Goal: Task Accomplishment & Management: Manage account settings

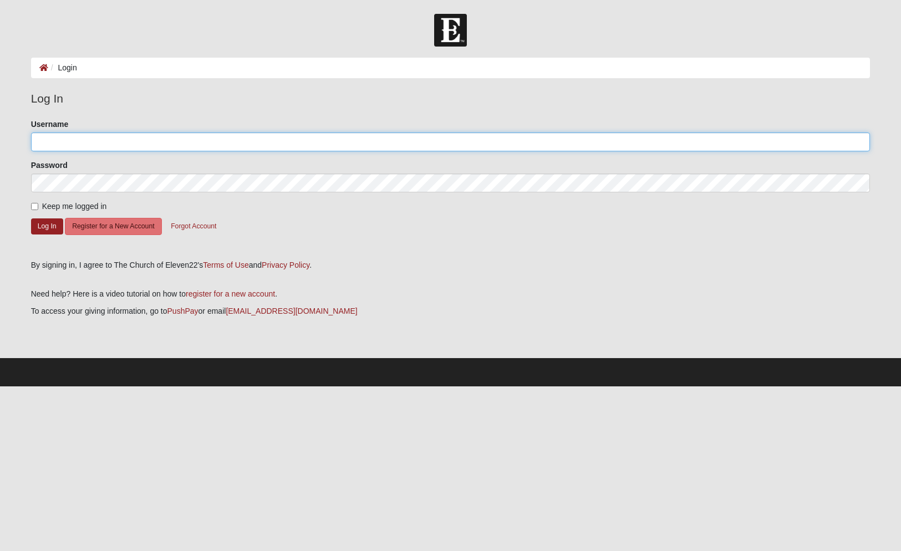
type input "[EMAIL_ADDRESS][DOMAIN_NAME]"
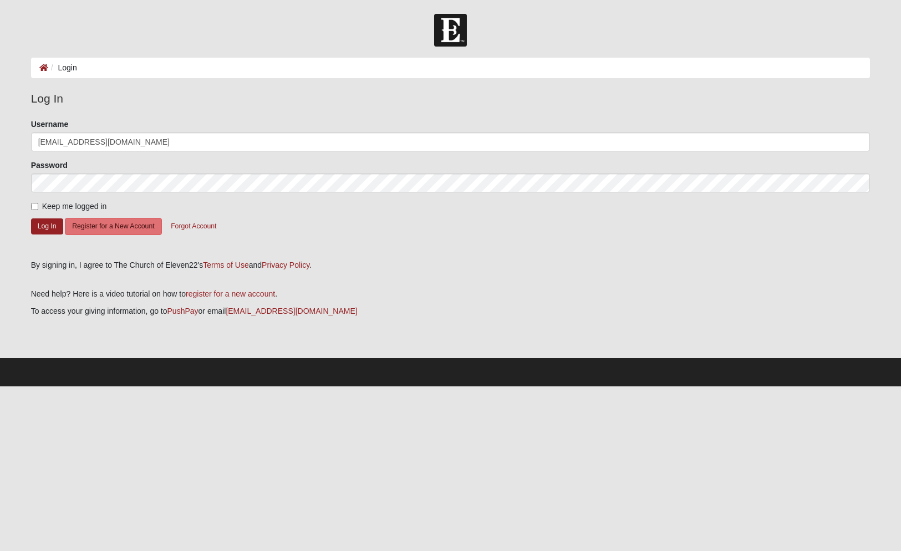
click at [35, 199] on form "Please correct the following: Username kevincrainshaw@gmail.com Password Keep m…" at bounding box center [450, 185] width 839 height 133
click at [35, 205] on input "Keep me logged in" at bounding box center [34, 206] width 7 height 7
checkbox input "true"
click at [45, 221] on button "Log In" at bounding box center [47, 226] width 32 height 16
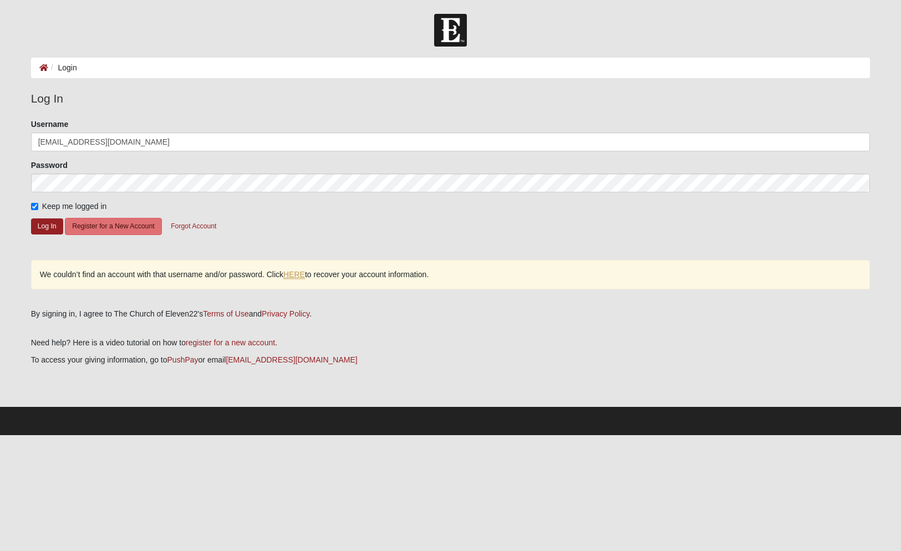
click at [293, 276] on link "HERE" at bounding box center [294, 274] width 22 height 9
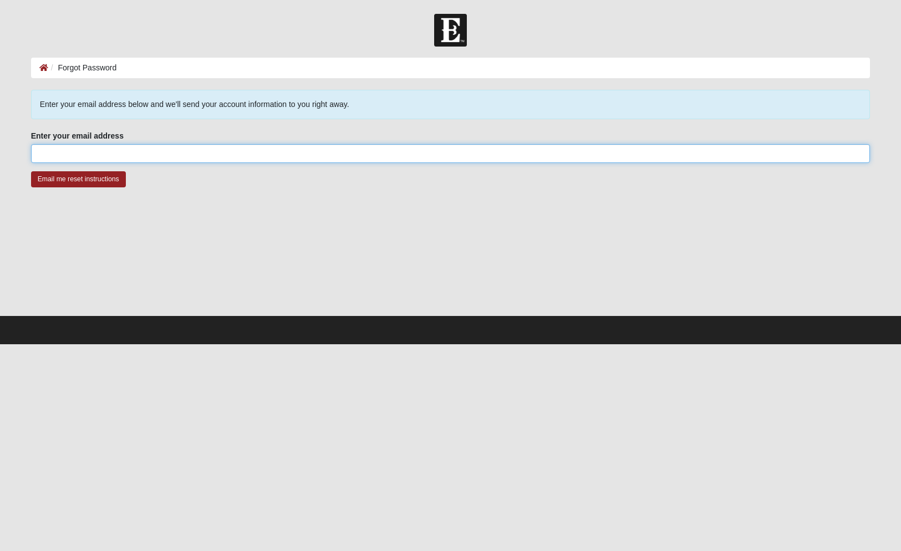
click at [238, 158] on input "Enter your email address" at bounding box center [450, 153] width 839 height 19
type input "[EMAIL_ADDRESS][DOMAIN_NAME]"
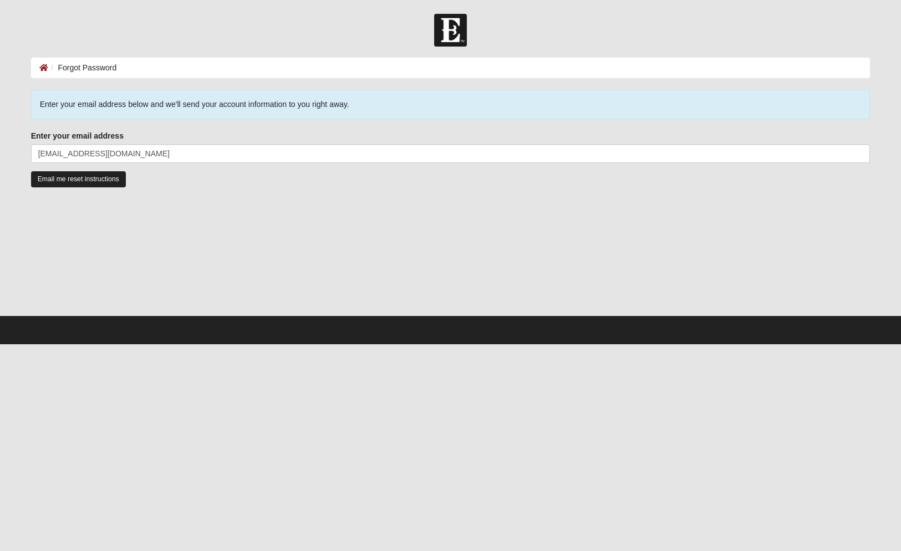
click at [101, 176] on input "Email me reset instructions" at bounding box center [78, 179] width 95 height 16
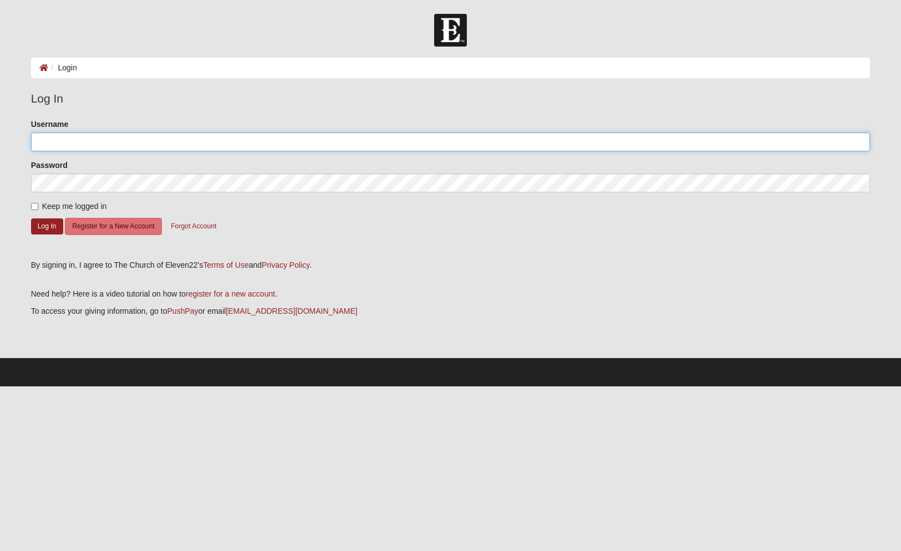
click at [432, 142] on input "Username" at bounding box center [450, 142] width 839 height 19
type input "[EMAIL_ADDRESS][DOMAIN_NAME]"
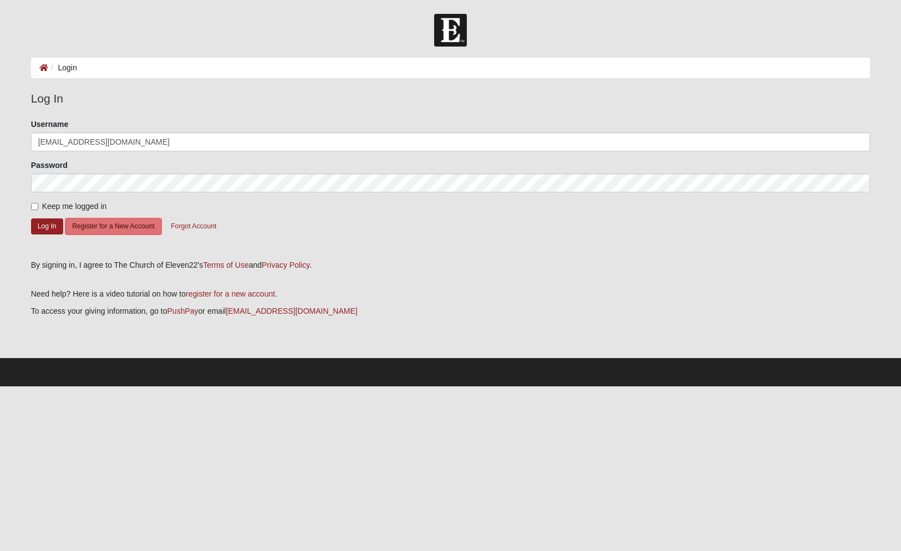
click at [34, 205] on input "Keep me logged in" at bounding box center [34, 206] width 7 height 7
checkbox input "true"
click at [98, 233] on button "Register for a New Account" at bounding box center [113, 226] width 96 height 17
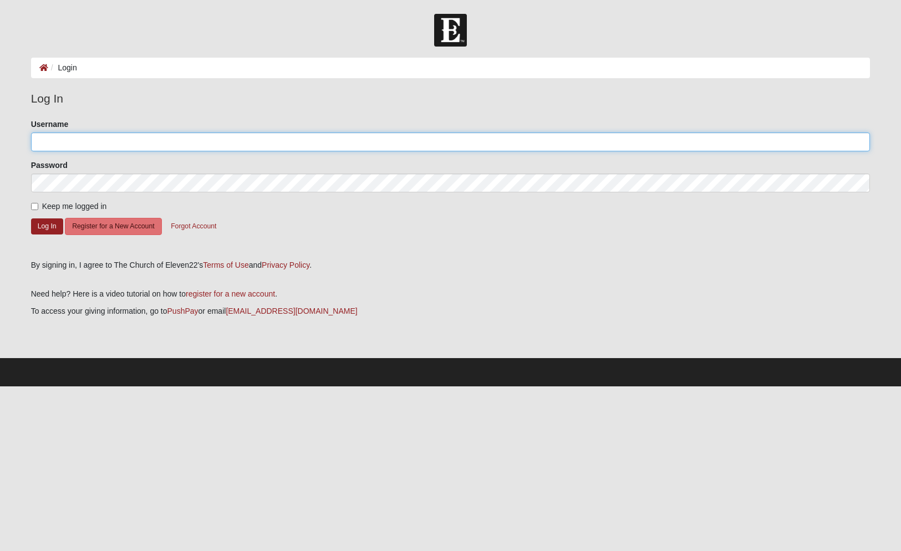
type input "[EMAIL_ADDRESS][DOMAIN_NAME]"
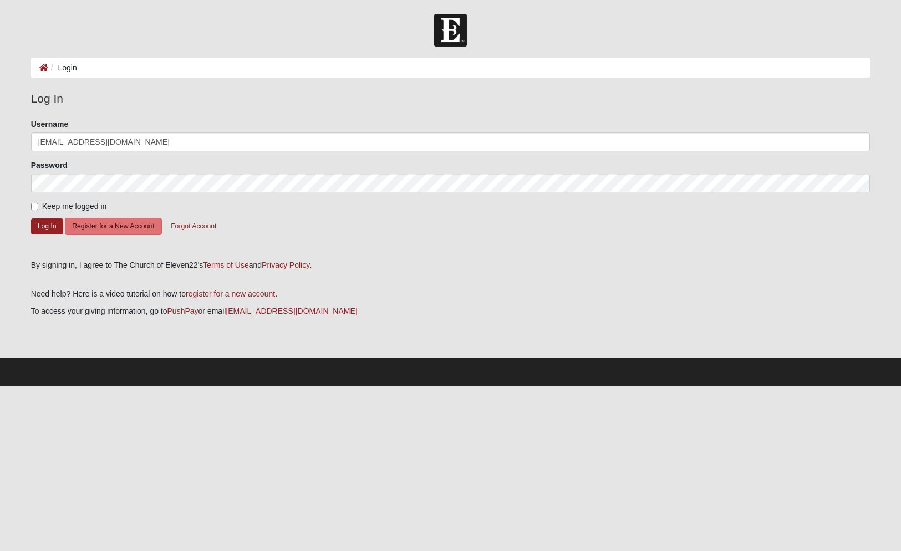
click at [33, 203] on input "Keep me logged in" at bounding box center [34, 206] width 7 height 7
checkbox input "true"
click at [38, 228] on button "Log In" at bounding box center [47, 226] width 32 height 16
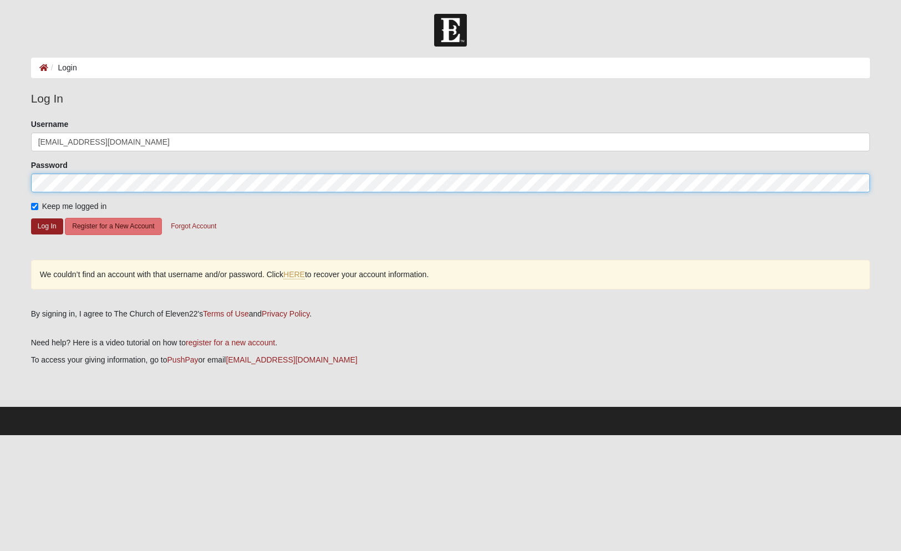
click at [0, 171] on html "Log In Login Login Error Log In Please correct the following: Username [PERSON_…" at bounding box center [450, 217] width 901 height 435
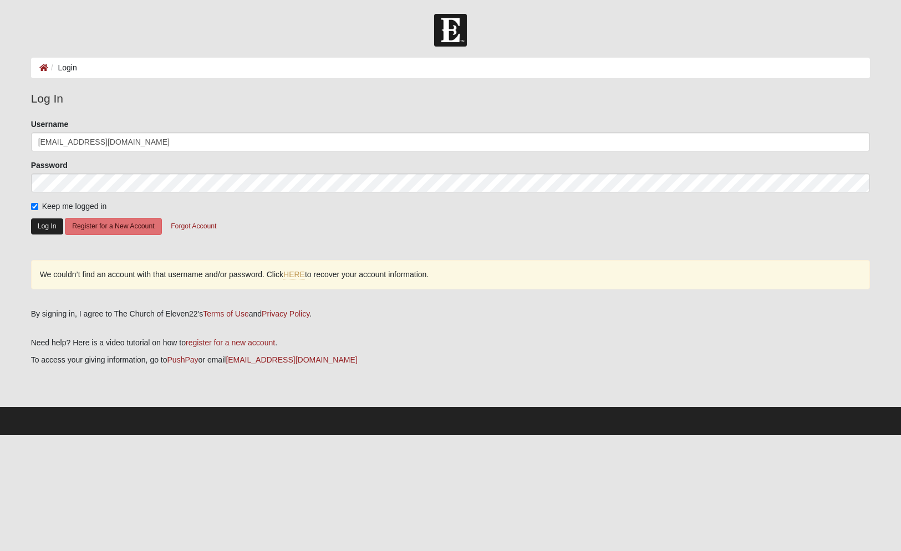
click at [48, 225] on button "Log In" at bounding box center [47, 226] width 32 height 16
click at [44, 235] on form "Please correct the following: Username [EMAIL_ADDRESS][DOMAIN_NAME] Password Ke…" at bounding box center [450, 185] width 839 height 133
click at [47, 227] on button "Log In" at bounding box center [47, 226] width 32 height 16
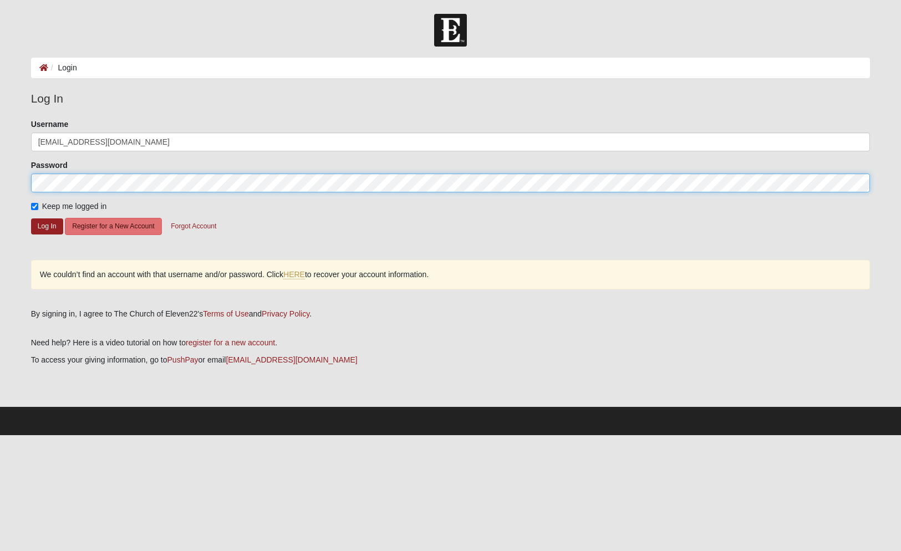
click at [0, 189] on html "Log In Login Login Error Log In Please correct the following: Username [PERSON_…" at bounding box center [450, 217] width 901 height 435
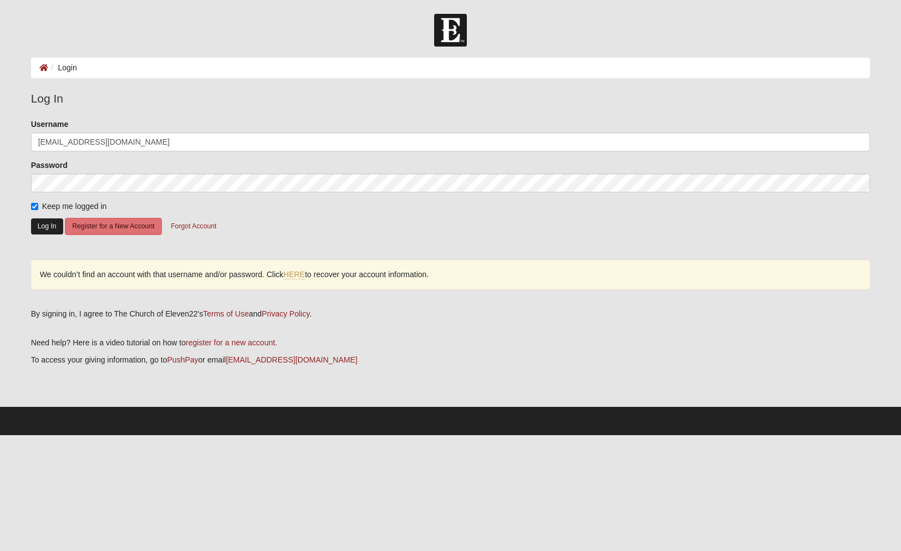
click at [47, 225] on button "Log In" at bounding box center [47, 226] width 32 height 16
